Goal: Information Seeking & Learning: Learn about a topic

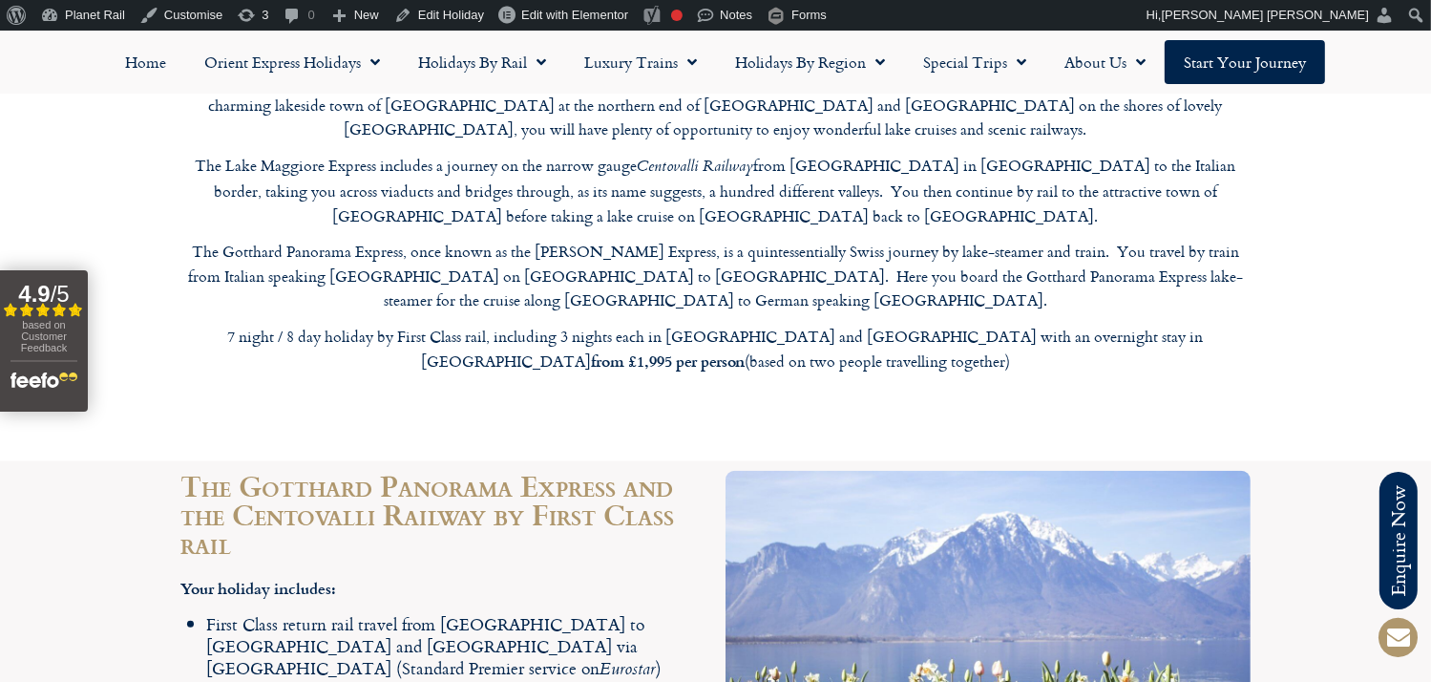
scroll to position [1932, 0]
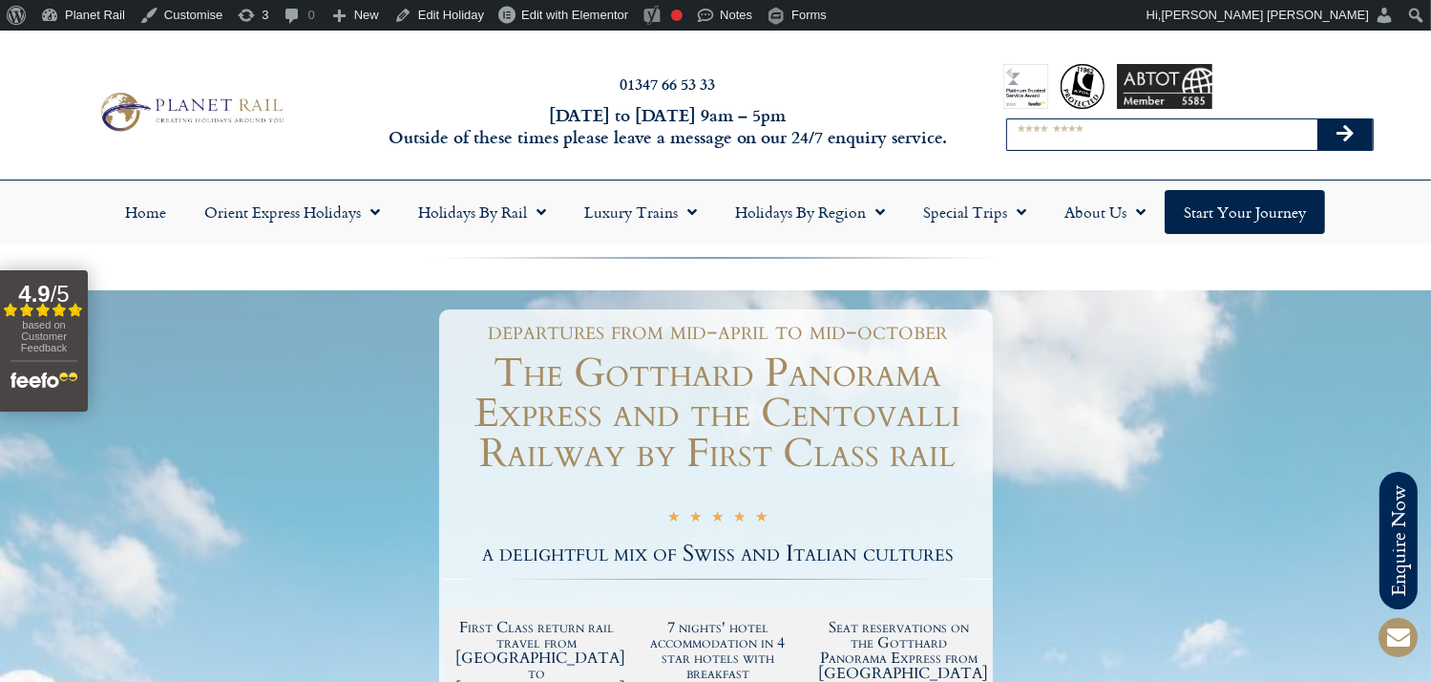
click at [1108, 134] on input "Search" at bounding box center [1162, 134] width 310 height 31
type input "**********"
click at [1317, 119] on button "Search" at bounding box center [1344, 134] width 55 height 31
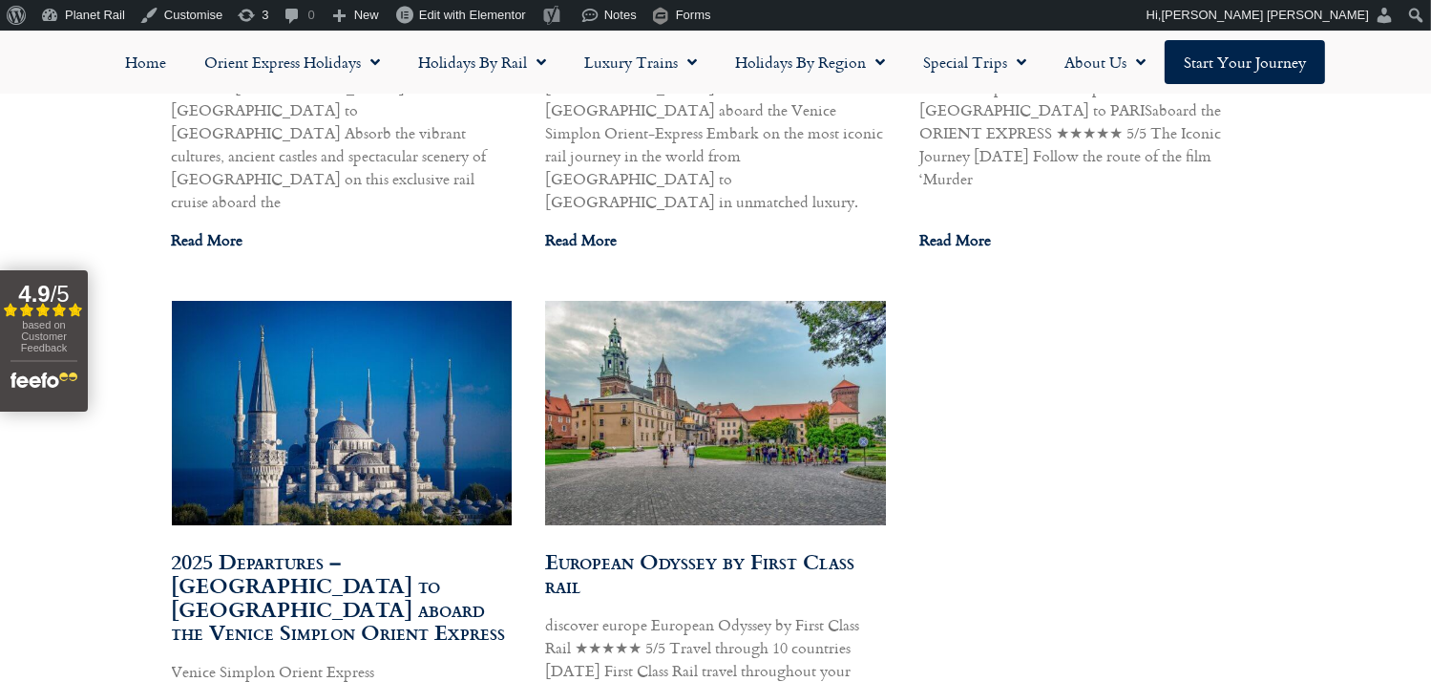
scroll to position [2057, 0]
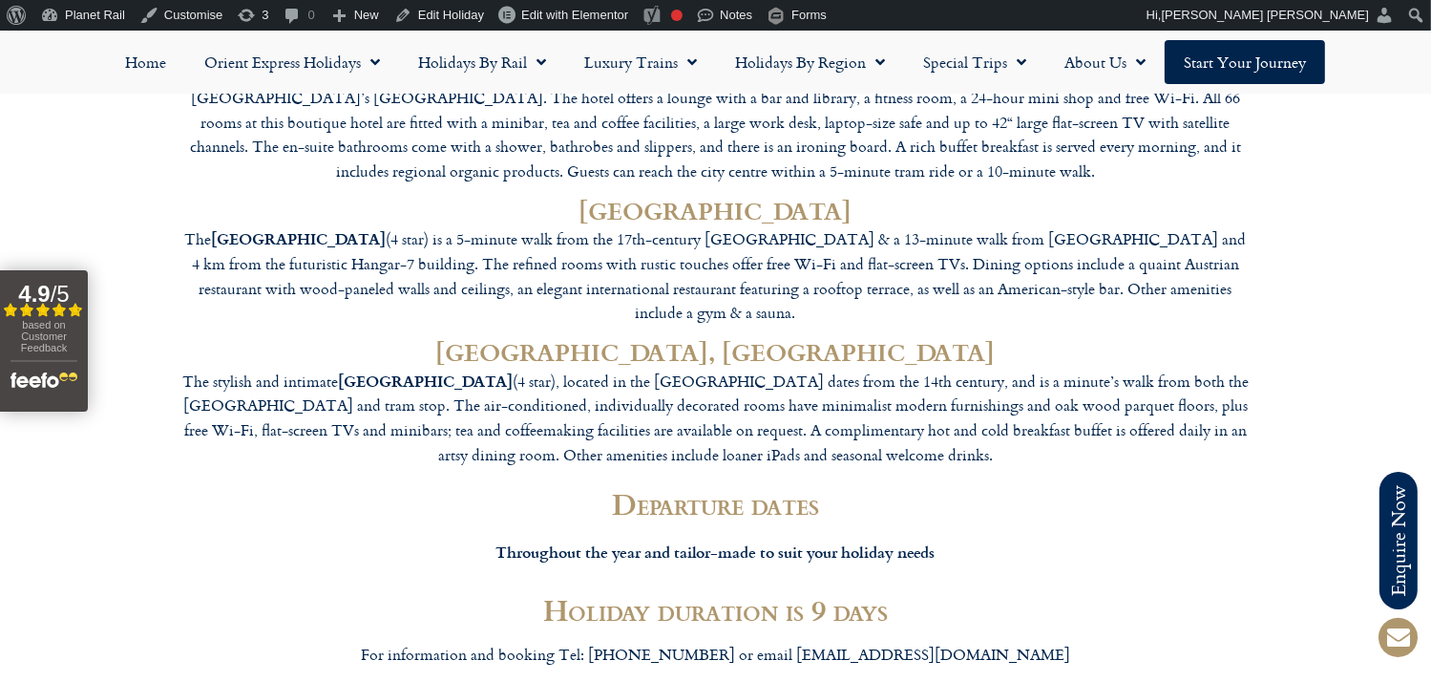
scroll to position [5784, 0]
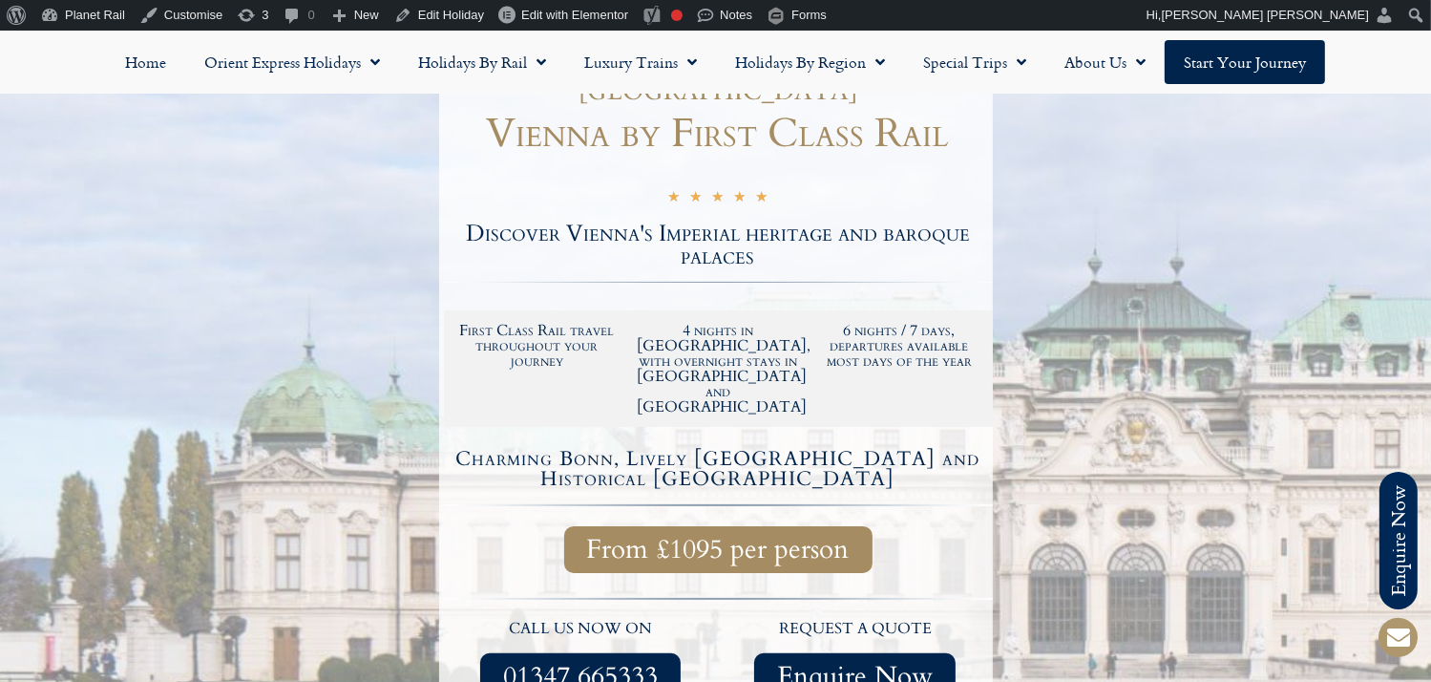
scroll to position [289, 0]
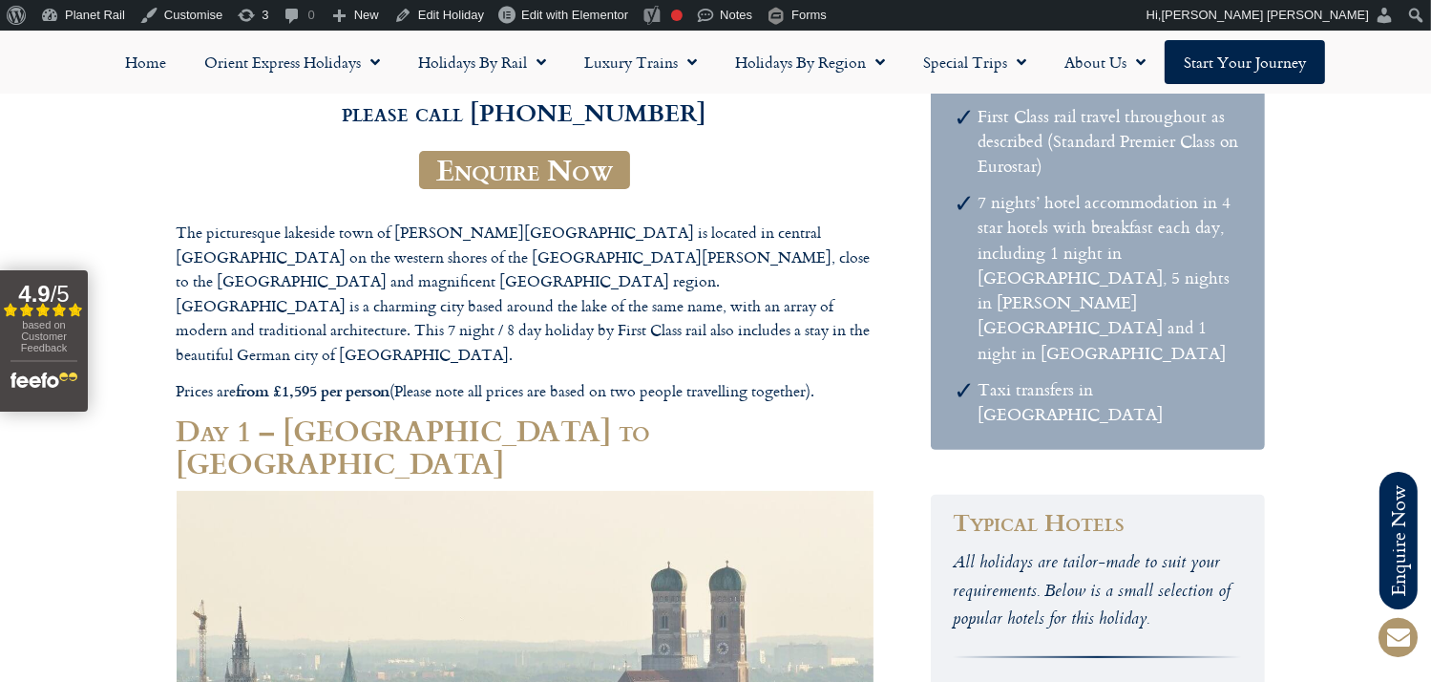
scroll to position [470, 0]
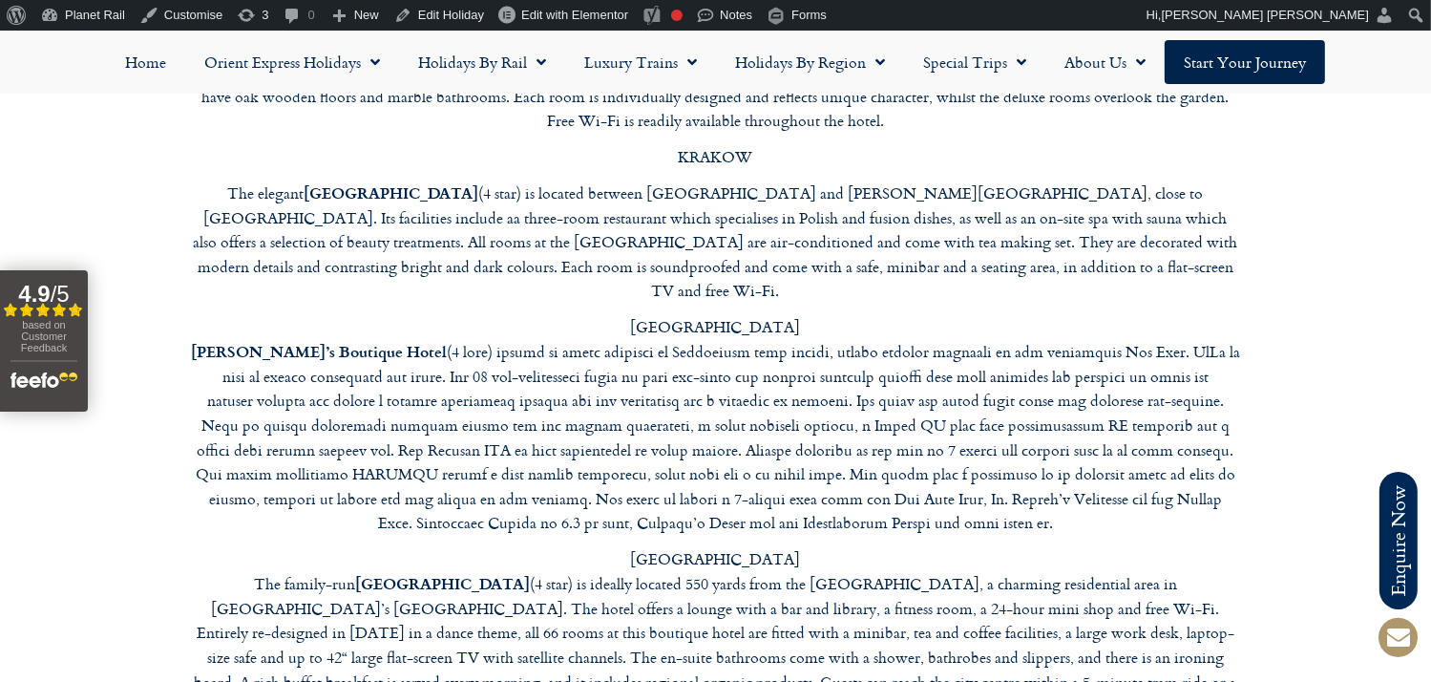
scroll to position [8470, 0]
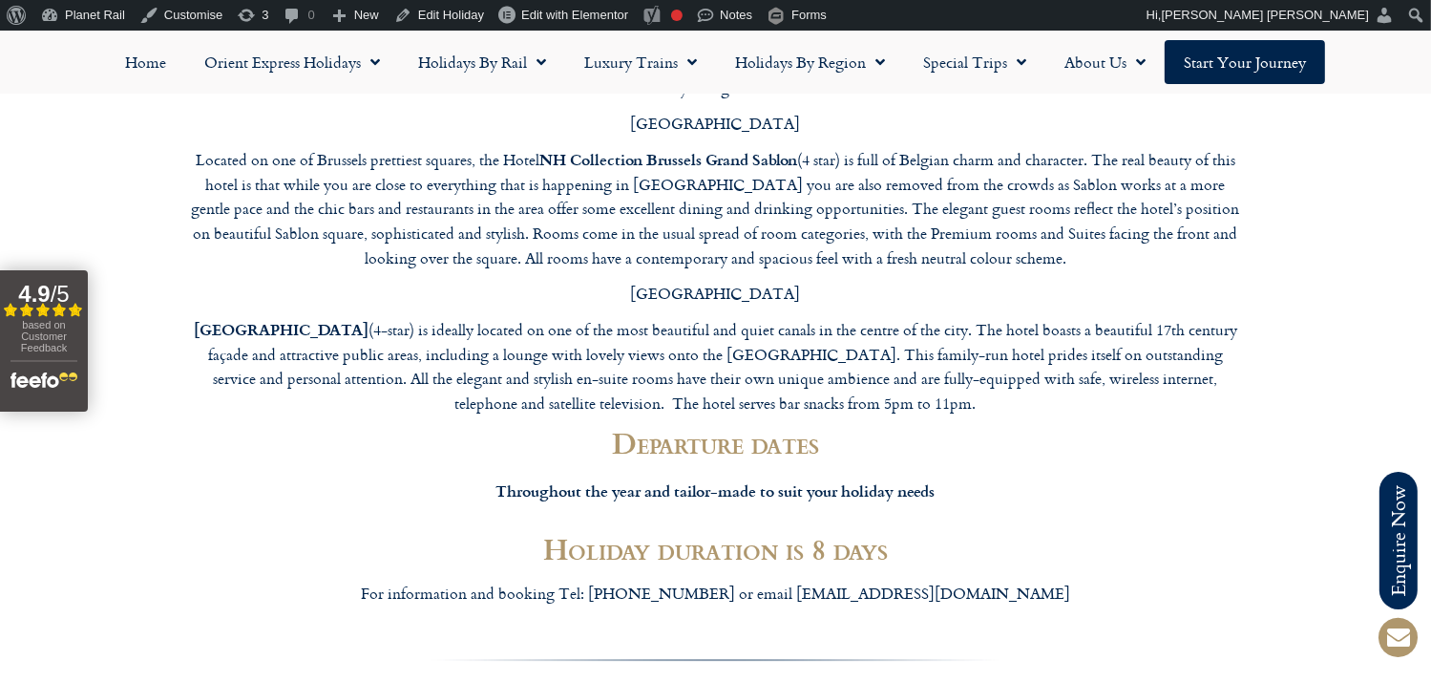
scroll to position [5760, 0]
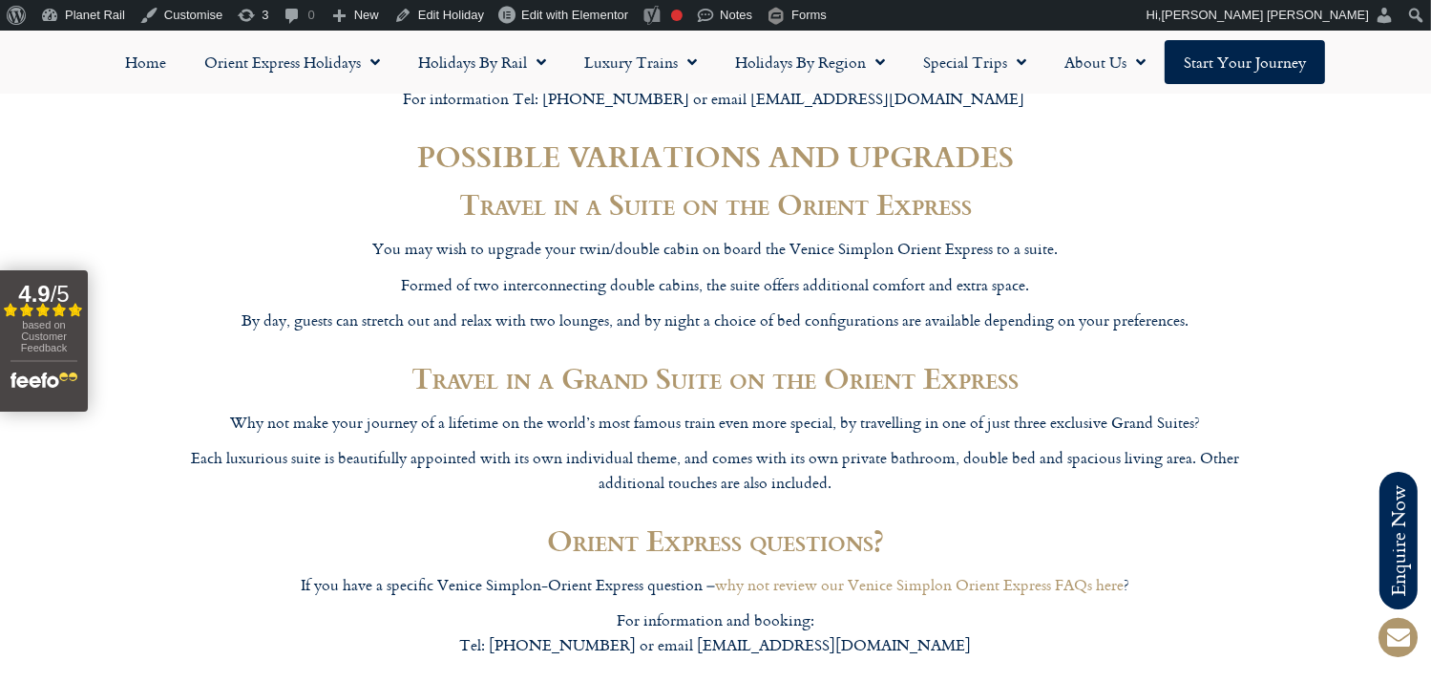
scroll to position [9636, 0]
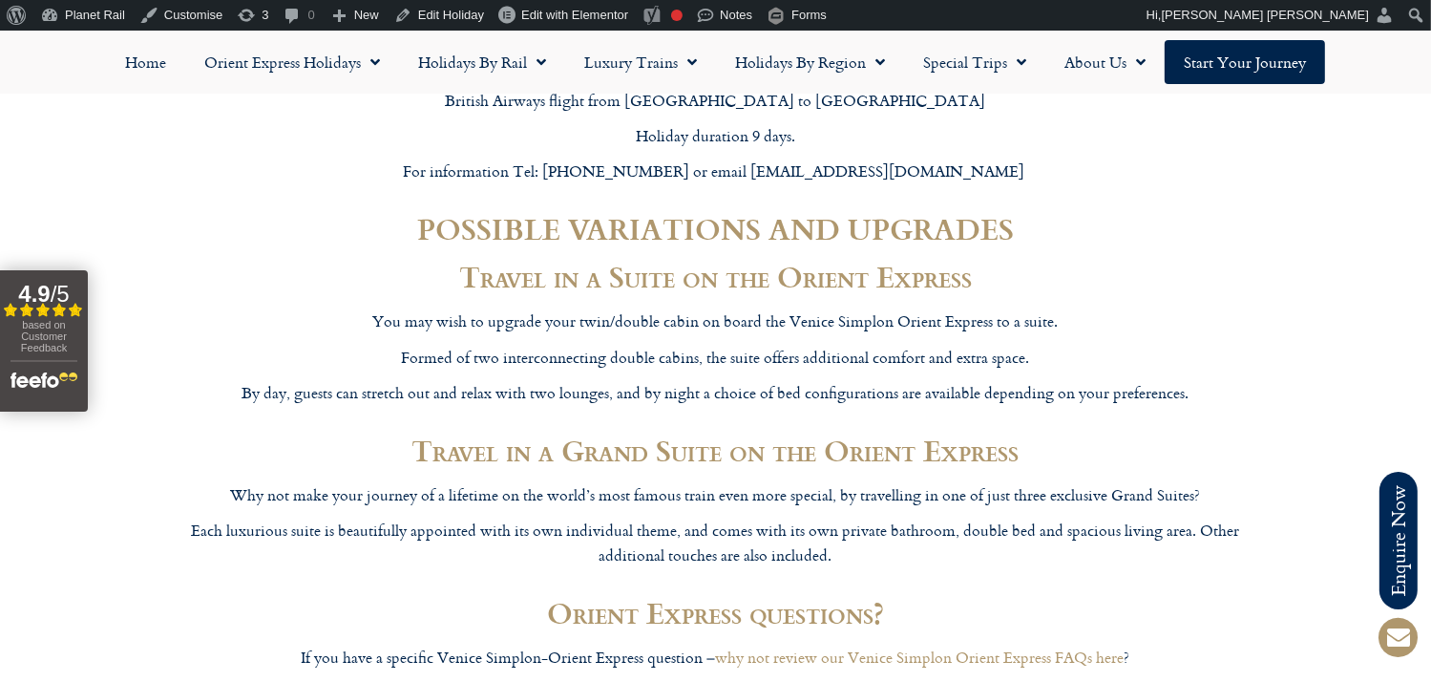
scroll to position [9684, 0]
